Goal: Navigation & Orientation: Find specific page/section

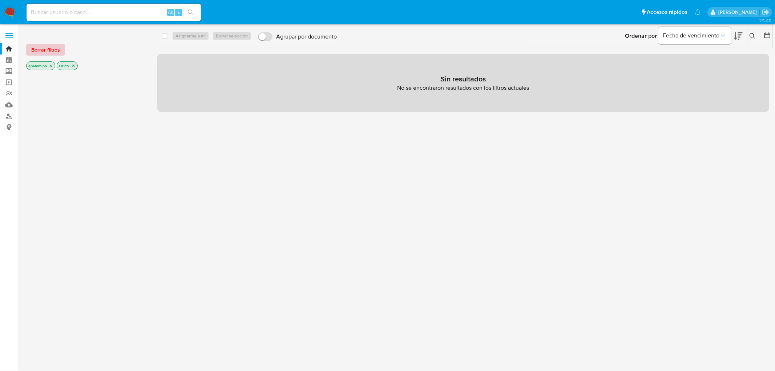
click at [55, 48] on span "Borrar filtros" at bounding box center [45, 50] width 29 height 10
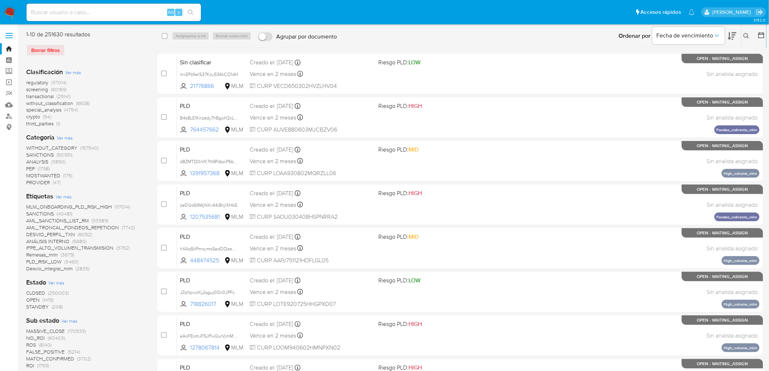
click at [8, 11] on img at bounding box center [10, 12] width 12 height 12
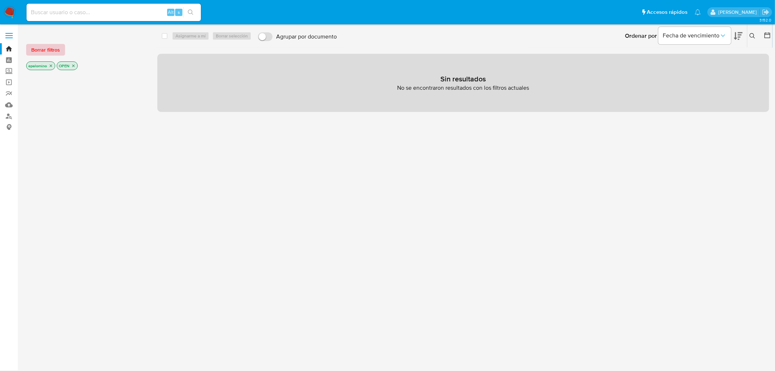
click at [44, 51] on span "Borrar filtros" at bounding box center [45, 50] width 29 height 10
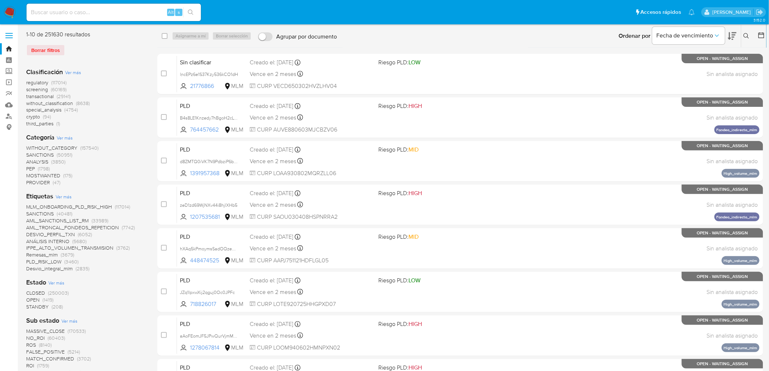
click at [8, 12] on img at bounding box center [10, 12] width 12 height 12
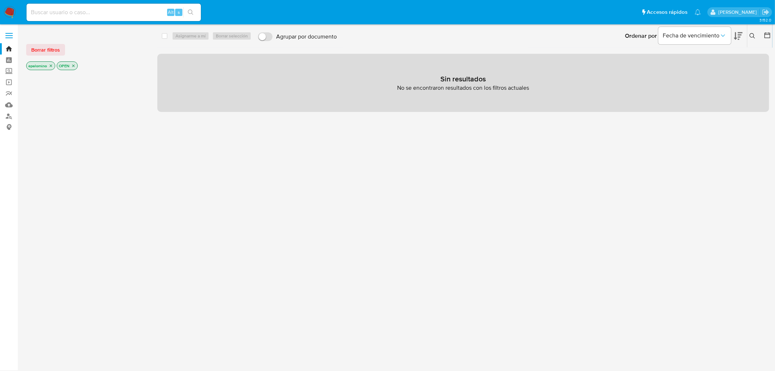
click at [53, 56] on div "Borrar filtros epalomino OPEN" at bounding box center [84, 51] width 116 height 41
click at [50, 52] on span "Borrar filtros" at bounding box center [45, 50] width 29 height 10
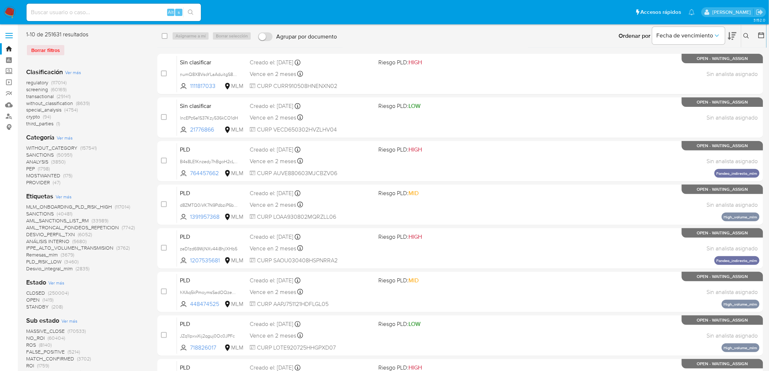
click at [14, 8] on img at bounding box center [10, 12] width 12 height 12
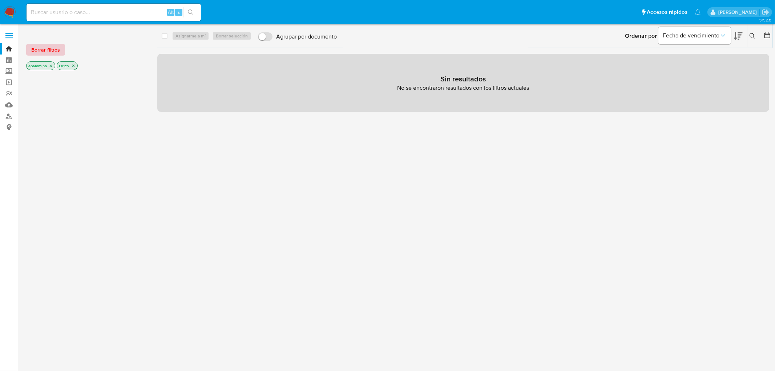
click at [38, 53] on span "Borrar filtros" at bounding box center [45, 50] width 29 height 10
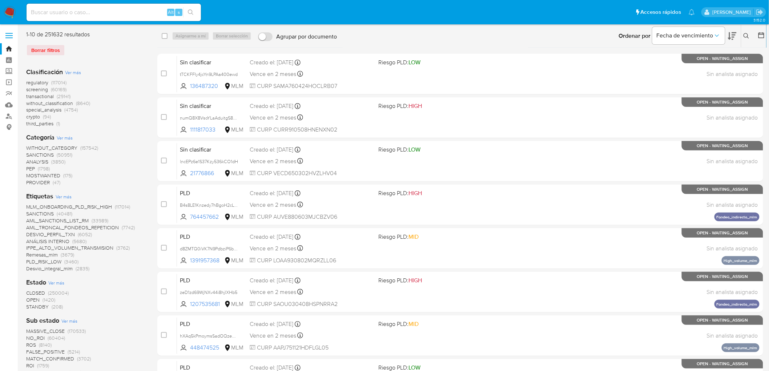
click at [11, 12] on img at bounding box center [10, 12] width 12 height 12
